Goal: Find specific page/section: Find specific page/section

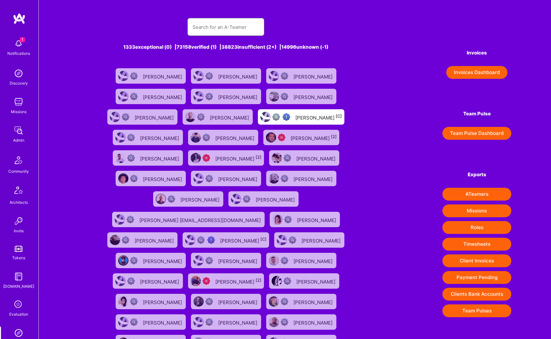
click at [214, 27] on input "text" at bounding box center [226, 27] width 67 height 16
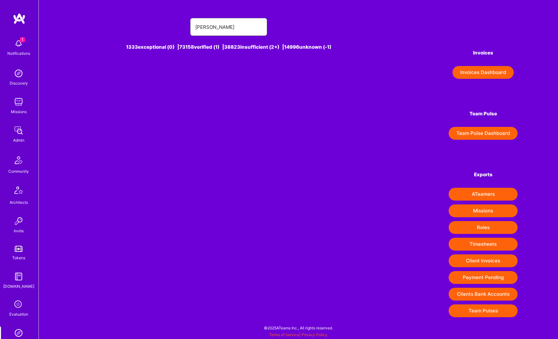
click at [225, 29] on input "[PERSON_NAME]" at bounding box center [228, 27] width 67 height 16
click at [222, 22] on input "[PERSON_NAME]" at bounding box center [228, 27] width 67 height 16
click at [222, 23] on input "[PERSON_NAME]" at bounding box center [228, 27] width 67 height 16
paste input "[PERSON_NAME].Ramnansingh"
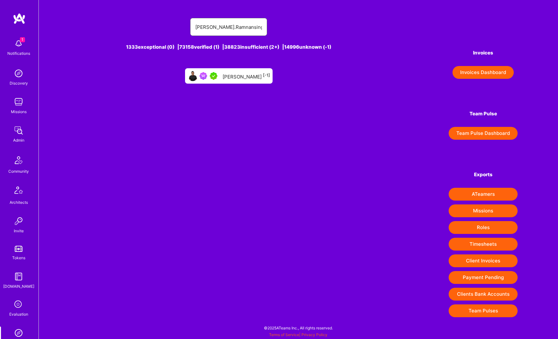
type input "[PERSON_NAME].Ramnansingh"
click at [239, 79] on div "[PERSON_NAME] [-1]" at bounding box center [245, 76] width 47 height 8
